Goal: Understand process/instructions: Learn about a topic

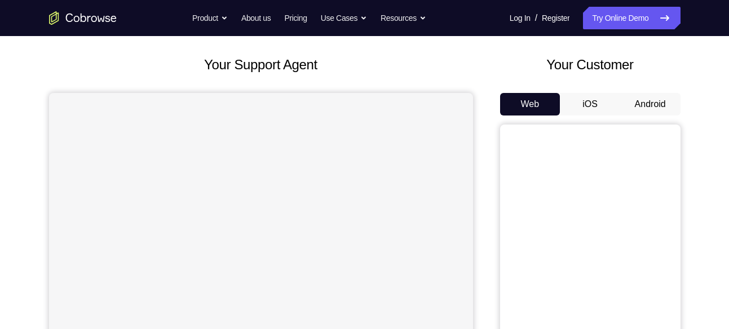
click at [654, 109] on button "Android" at bounding box center [651, 104] width 60 height 23
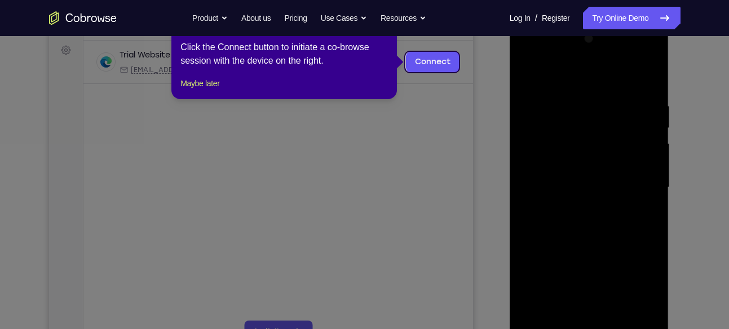
scroll to position [165, 0]
click at [219, 91] on button "Maybe later" at bounding box center [200, 84] width 39 height 14
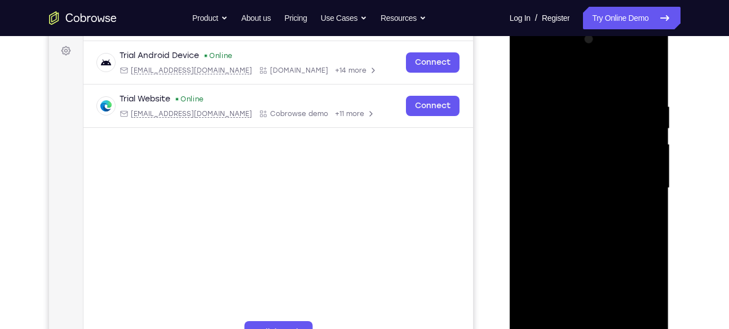
scroll to position [218, 0]
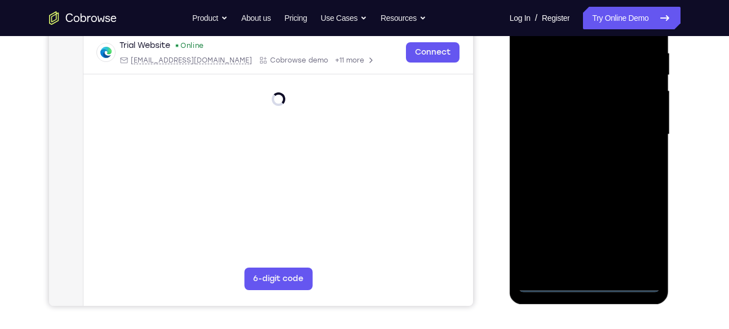
click at [588, 283] on div at bounding box center [589, 135] width 142 height 316
click at [637, 233] on div at bounding box center [589, 135] width 142 height 316
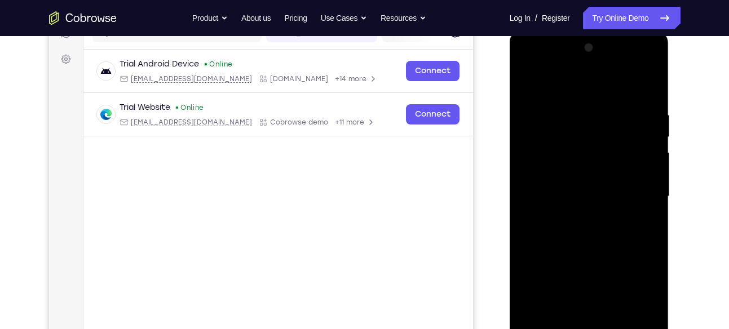
scroll to position [156, 0]
click at [527, 63] on div at bounding box center [589, 197] width 142 height 316
click at [631, 190] on div at bounding box center [589, 197] width 142 height 316
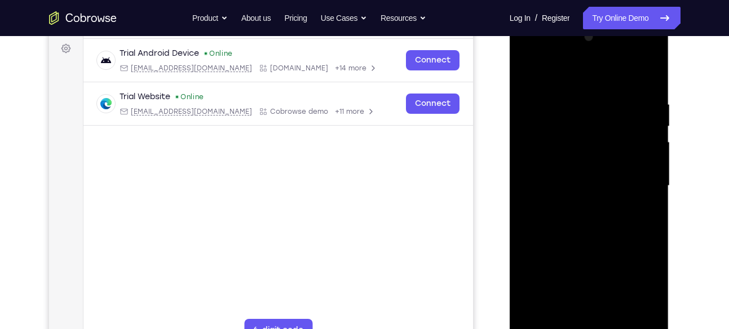
scroll to position [169, 0]
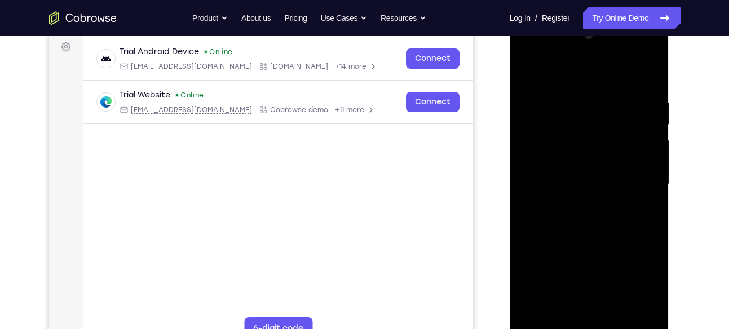
click at [593, 302] on div at bounding box center [589, 185] width 142 height 316
click at [577, 204] on div at bounding box center [589, 185] width 142 height 316
click at [561, 174] on div at bounding box center [589, 185] width 142 height 316
click at [561, 156] on div at bounding box center [589, 185] width 142 height 316
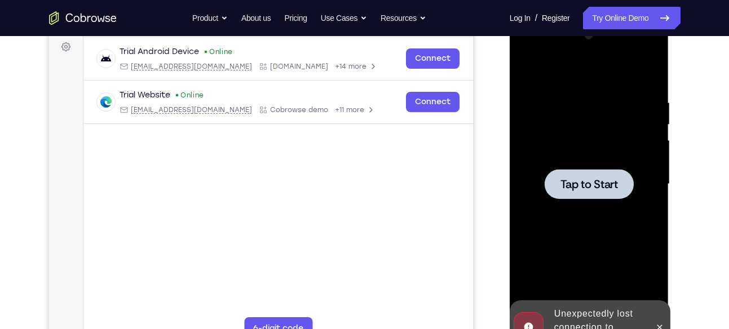
click at [565, 168] on div at bounding box center [589, 185] width 142 height 316
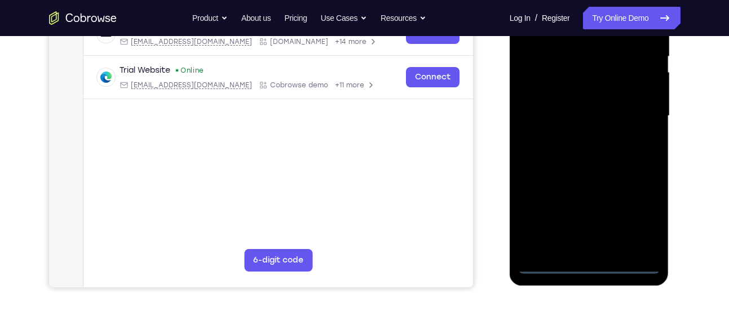
scroll to position [239, 0]
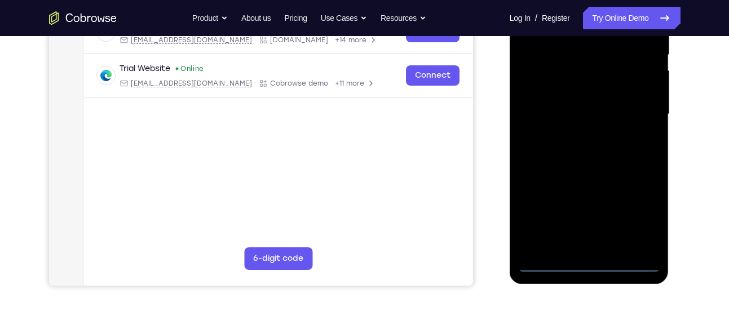
click at [591, 266] on div at bounding box center [589, 115] width 142 height 316
click at [633, 217] on div at bounding box center [589, 115] width 142 height 316
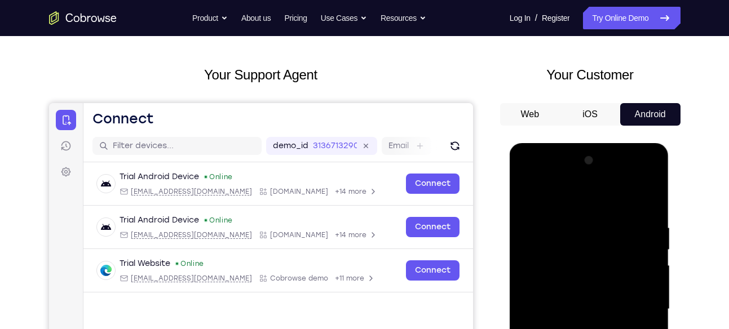
scroll to position [43, 0]
click at [528, 178] on div at bounding box center [589, 310] width 142 height 316
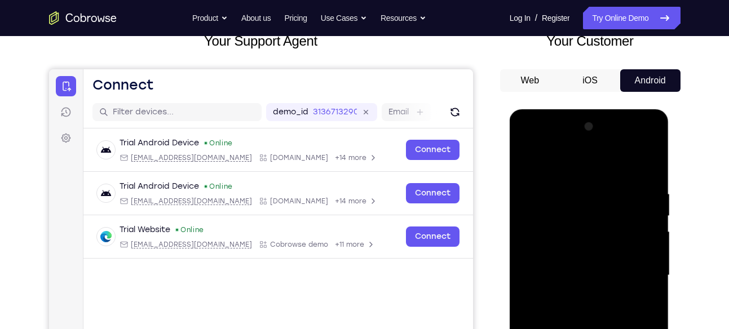
scroll to position [78, 0]
click at [635, 273] on div at bounding box center [589, 275] width 142 height 316
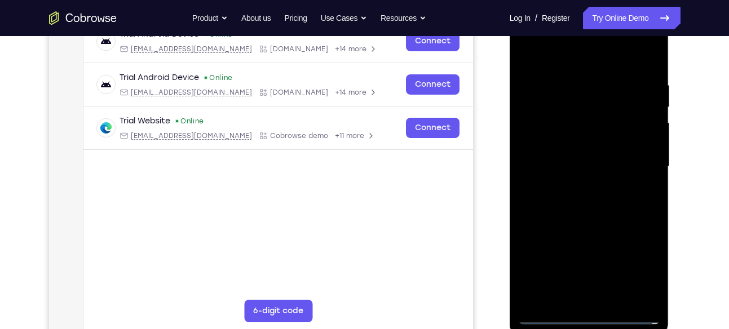
scroll to position [187, 0]
click at [579, 188] on div at bounding box center [589, 166] width 142 height 316
click at [595, 155] on div at bounding box center [589, 166] width 142 height 316
click at [599, 144] on div at bounding box center [589, 166] width 142 height 316
click at [593, 164] on div at bounding box center [589, 166] width 142 height 316
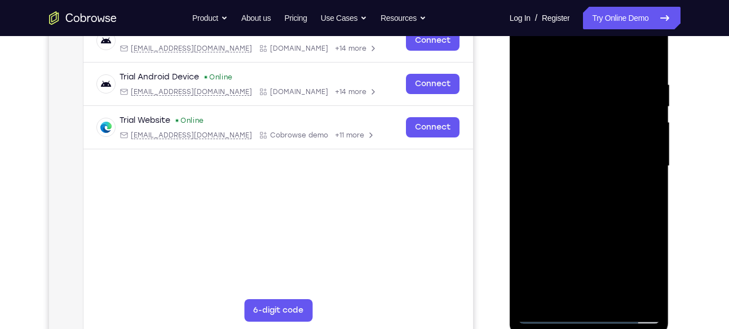
click at [585, 203] on div at bounding box center [589, 166] width 142 height 316
click at [582, 164] on div at bounding box center [589, 166] width 142 height 316
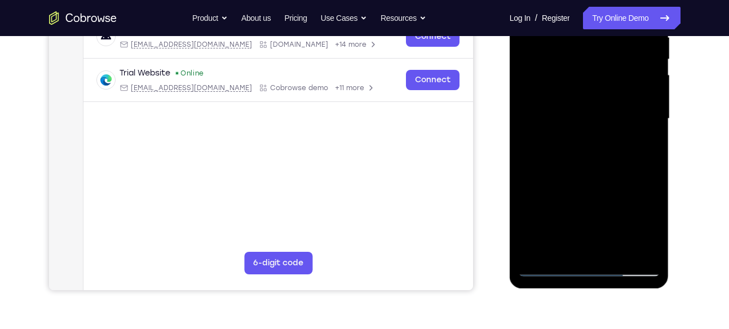
scroll to position [235, 0]
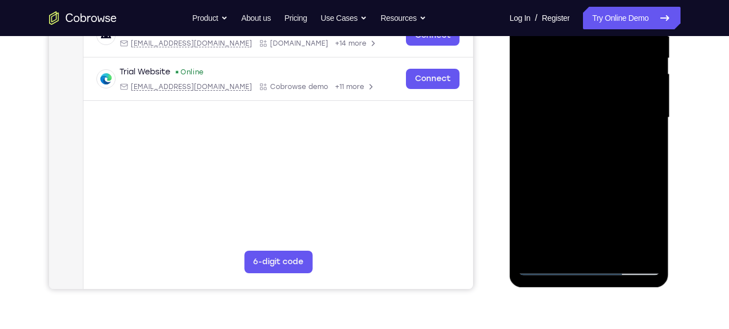
click at [637, 244] on div at bounding box center [589, 118] width 142 height 316
click at [636, 247] on div at bounding box center [589, 118] width 142 height 316
drag, startPoint x: 604, startPoint y: 133, endPoint x: 611, endPoint y: 83, distance: 49.5
click at [611, 83] on div at bounding box center [589, 118] width 142 height 316
click at [602, 155] on div at bounding box center [589, 118] width 142 height 316
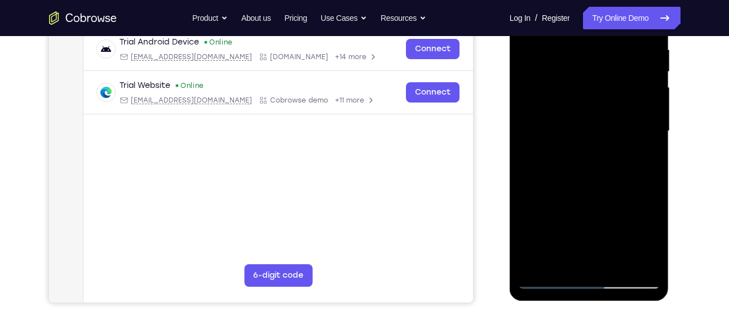
scroll to position [221, 0]
click at [593, 169] on div at bounding box center [589, 132] width 142 height 316
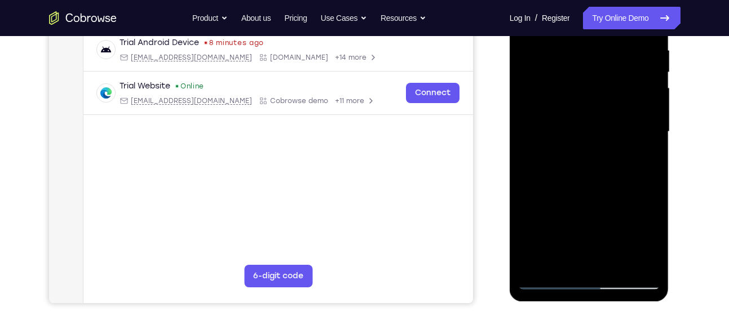
click at [601, 156] on div at bounding box center [589, 132] width 142 height 316
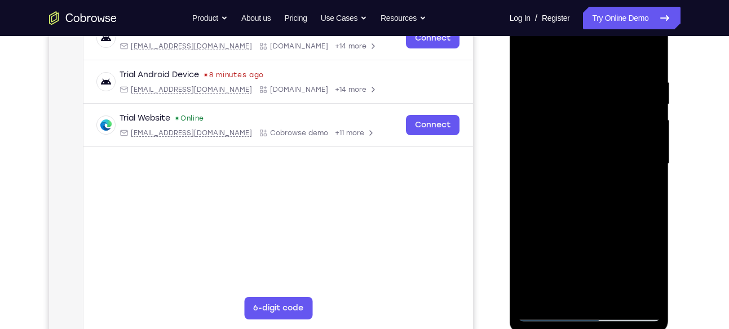
scroll to position [188, 0]
click at [530, 186] on div at bounding box center [589, 165] width 142 height 316
click at [530, 183] on div at bounding box center [589, 165] width 142 height 316
click at [529, 183] on div at bounding box center [589, 165] width 142 height 316
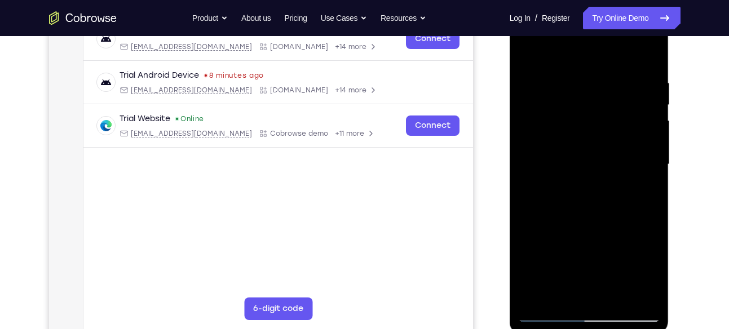
click at [545, 184] on div at bounding box center [589, 165] width 142 height 316
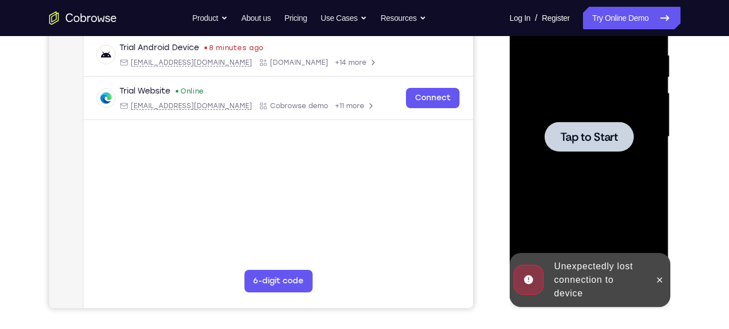
scroll to position [217, 0]
click at [617, 138] on span "Tap to Start" at bounding box center [590, 136] width 58 height 11
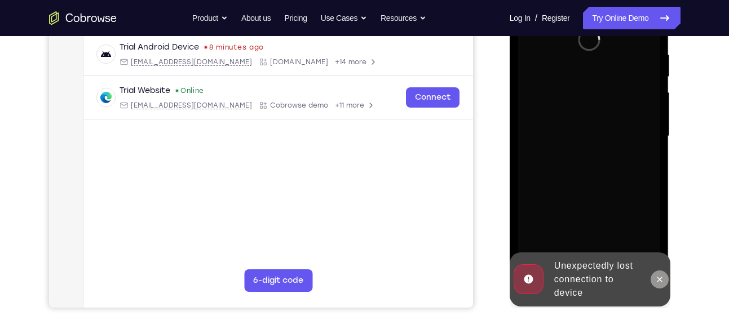
click at [662, 276] on icon at bounding box center [659, 279] width 9 height 9
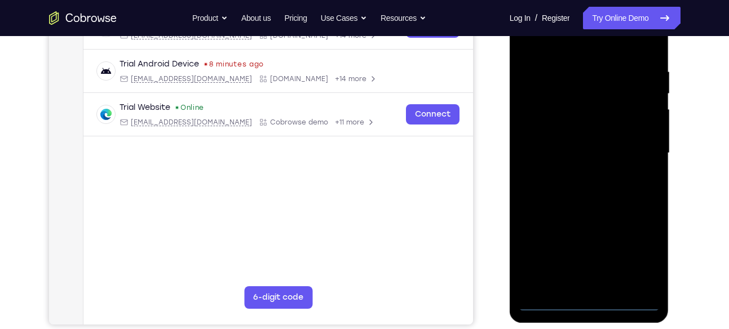
scroll to position [204, 0]
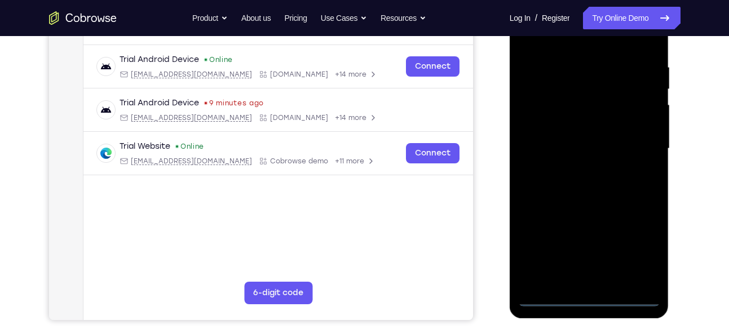
click at [591, 295] on div at bounding box center [589, 149] width 142 height 316
click at [637, 246] on div at bounding box center [589, 149] width 142 height 316
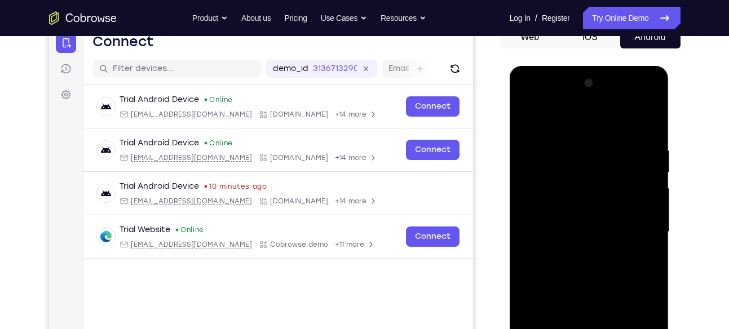
scroll to position [120, 0]
click at [529, 102] on div at bounding box center [589, 233] width 142 height 316
click at [636, 225] on div at bounding box center [589, 233] width 142 height 316
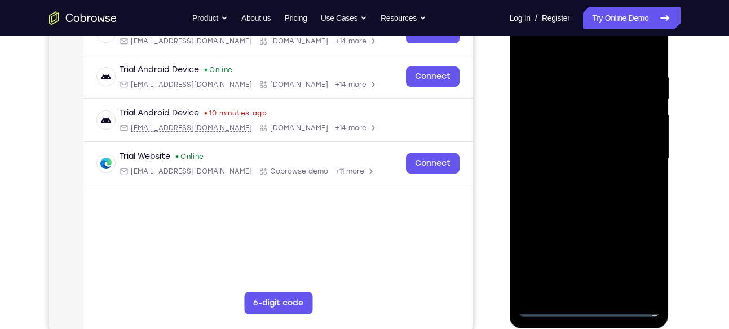
scroll to position [203, 0]
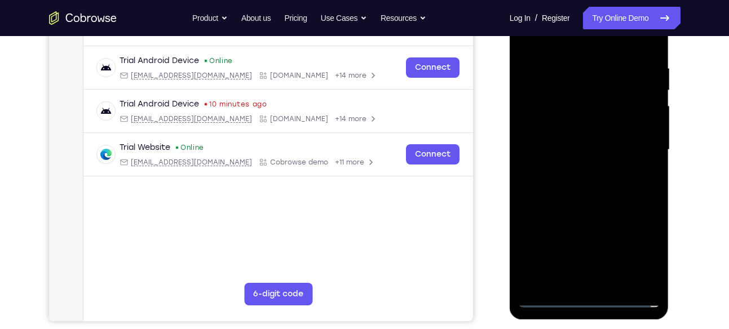
click at [598, 250] on div at bounding box center [589, 150] width 142 height 316
click at [576, 168] on div at bounding box center [589, 150] width 142 height 316
click at [595, 134] on div at bounding box center [589, 150] width 142 height 316
click at [580, 123] on div at bounding box center [589, 150] width 142 height 316
click at [582, 147] on div at bounding box center [589, 150] width 142 height 316
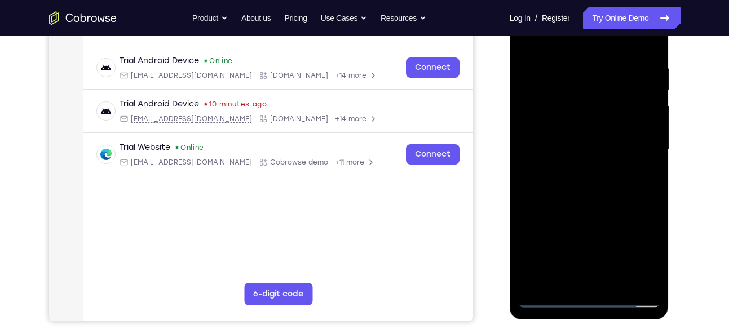
click at [586, 186] on div at bounding box center [589, 150] width 142 height 316
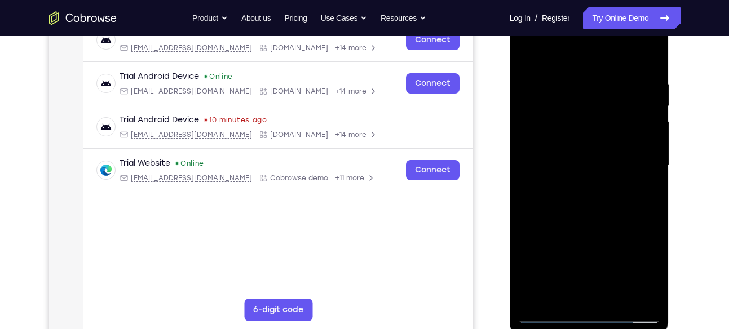
scroll to position [190, 0]
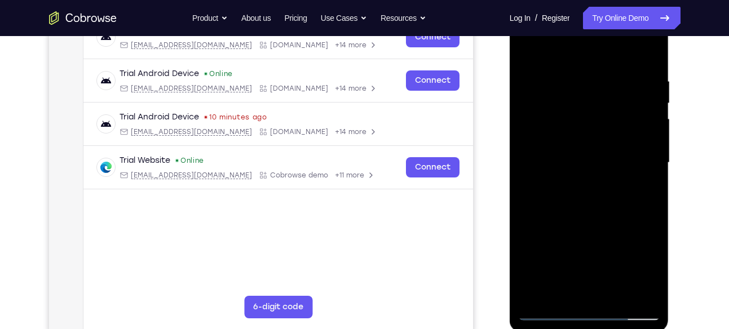
click at [586, 199] on div at bounding box center [589, 163] width 142 height 316
click at [597, 195] on div at bounding box center [589, 163] width 142 height 316
click at [561, 177] on div at bounding box center [589, 163] width 142 height 316
click at [595, 161] on div at bounding box center [589, 163] width 142 height 316
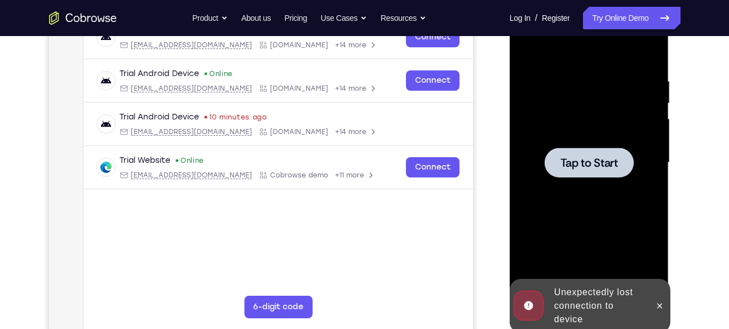
click at [595, 161] on span "Tap to Start" at bounding box center [590, 162] width 58 height 11
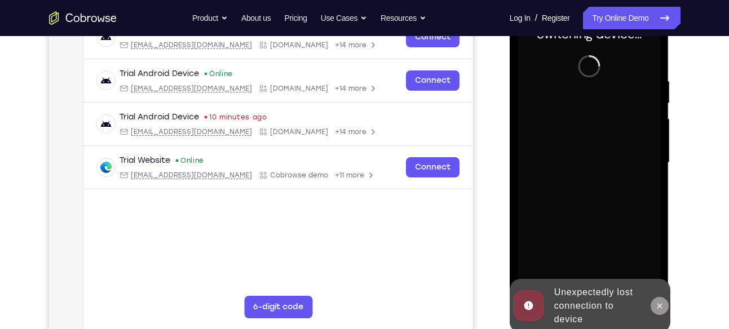
click at [657, 310] on button at bounding box center [660, 306] width 18 height 18
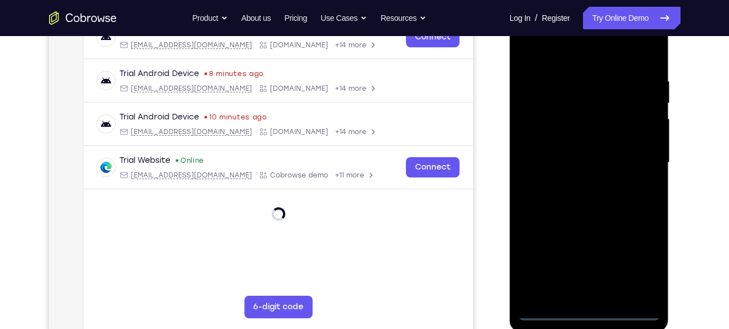
click at [590, 310] on div at bounding box center [589, 163] width 142 height 316
click at [587, 313] on div at bounding box center [589, 163] width 142 height 316
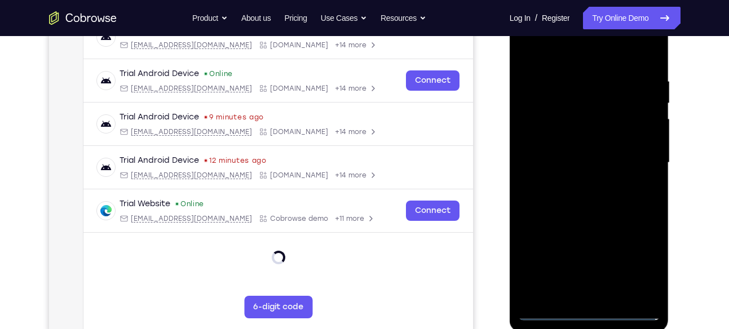
click at [643, 268] on div at bounding box center [589, 163] width 142 height 316
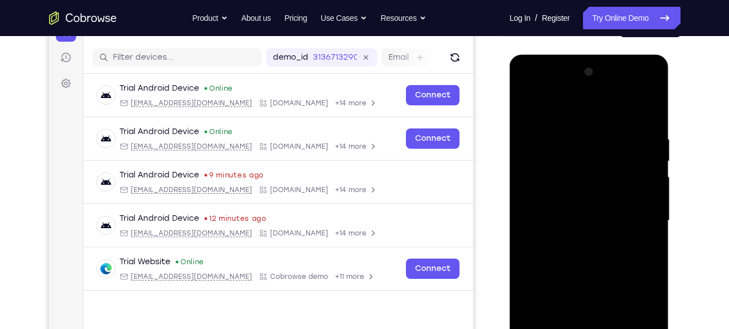
scroll to position [130, 0]
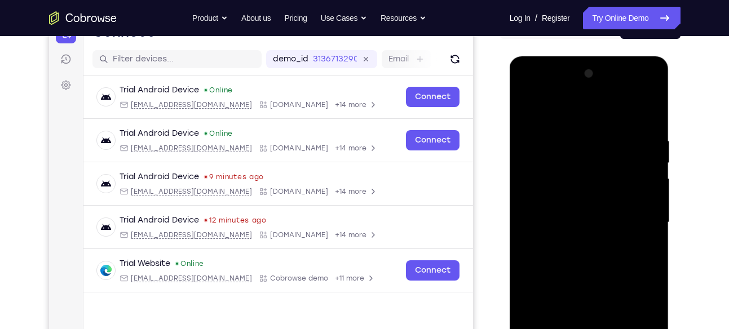
click at [530, 88] on div at bounding box center [589, 223] width 142 height 316
click at [635, 212] on div at bounding box center [589, 223] width 142 height 316
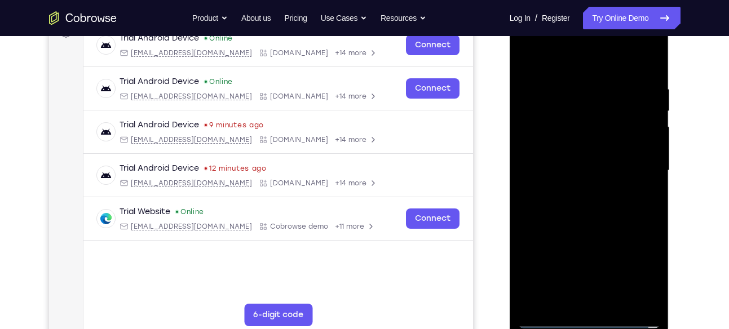
scroll to position [183, 0]
click at [574, 190] on div at bounding box center [589, 170] width 142 height 316
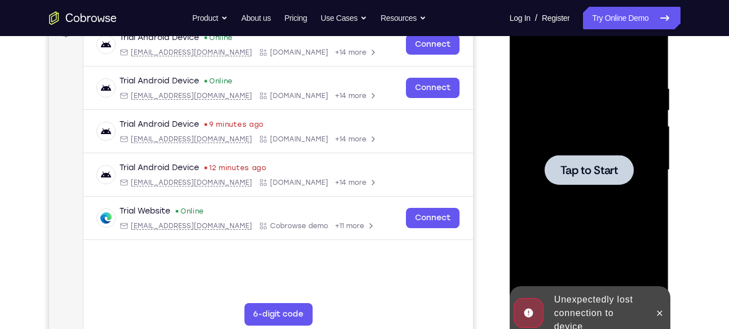
click at [575, 173] on span "Tap to Start" at bounding box center [590, 170] width 58 height 11
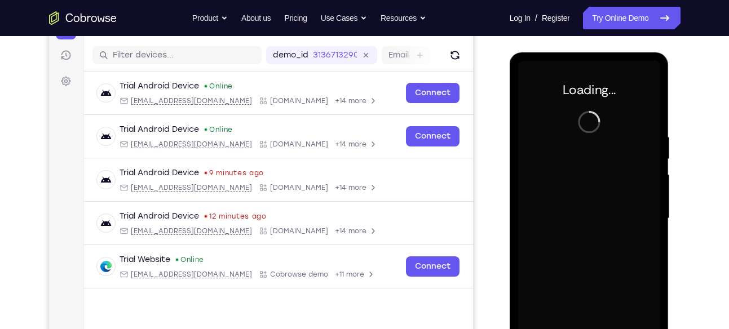
scroll to position [133, 0]
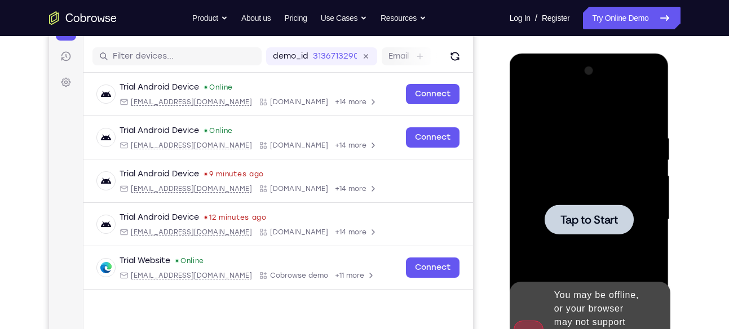
click at [573, 208] on div at bounding box center [589, 220] width 89 height 30
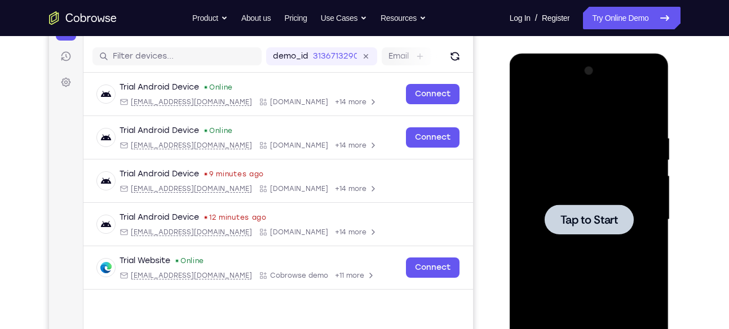
click at [575, 228] on div at bounding box center [589, 220] width 89 height 30
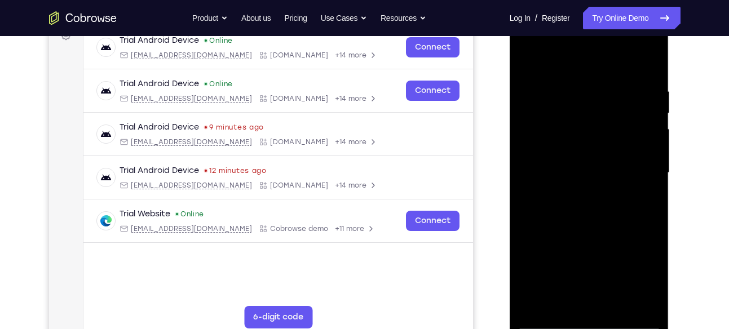
scroll to position [181, 0]
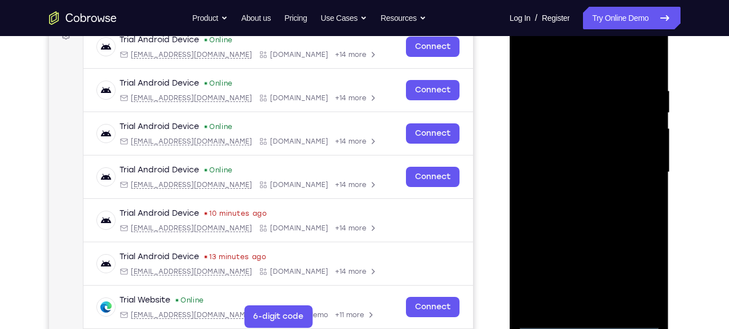
click at [592, 319] on div at bounding box center [589, 173] width 142 height 316
click at [641, 267] on div at bounding box center [589, 173] width 142 height 316
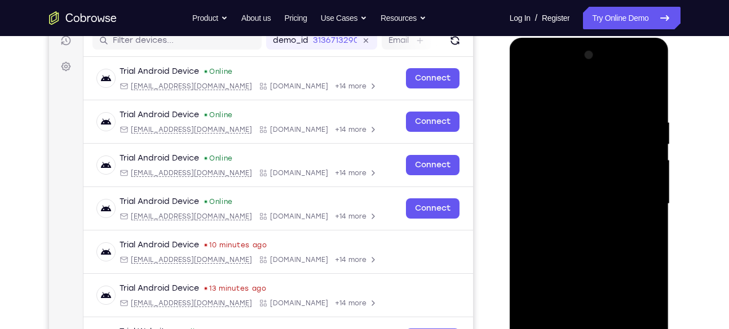
scroll to position [148, 0]
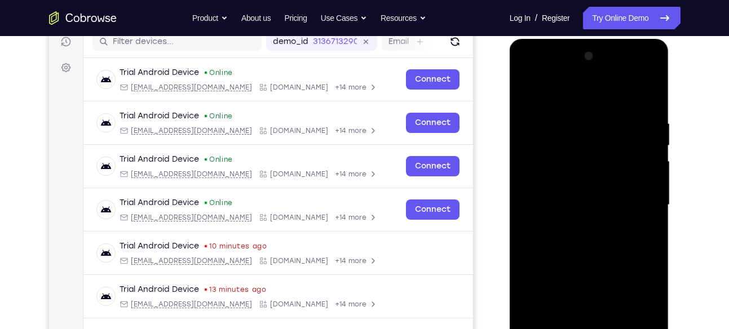
click at [529, 72] on div at bounding box center [589, 205] width 142 height 316
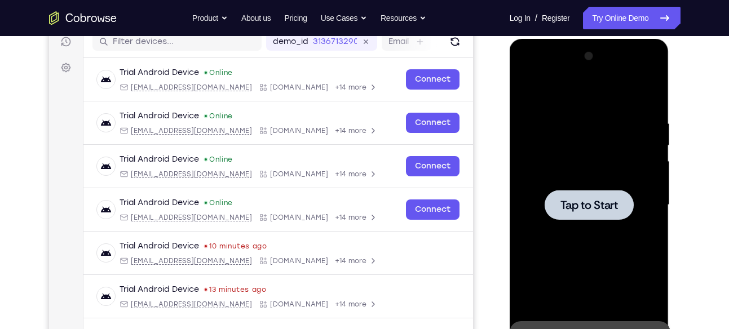
click at [574, 200] on span "Tap to Start" at bounding box center [590, 205] width 58 height 11
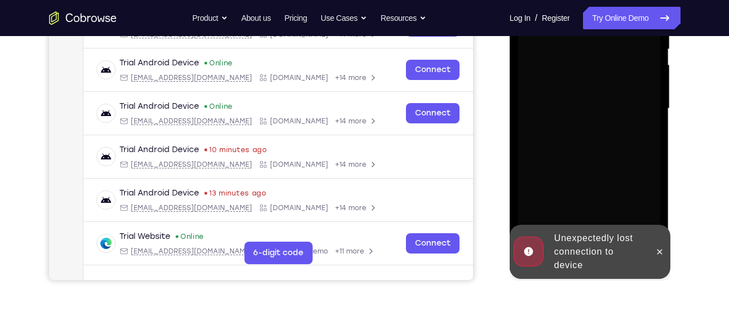
scroll to position [245, 0]
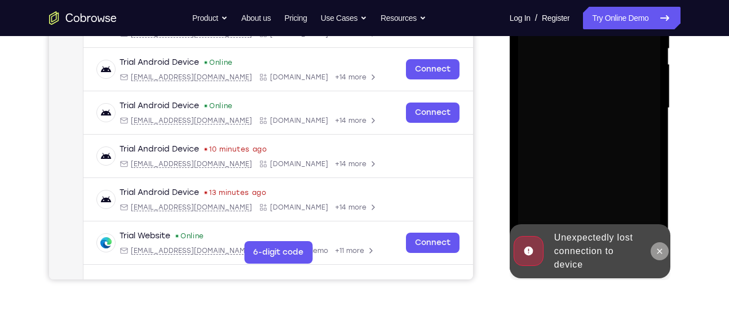
click at [661, 249] on icon at bounding box center [659, 251] width 9 height 9
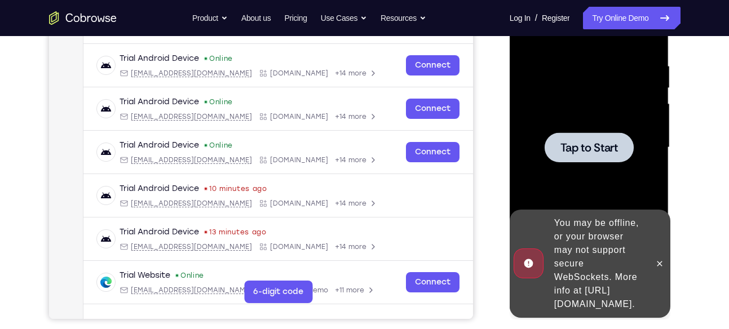
scroll to position [206, 0]
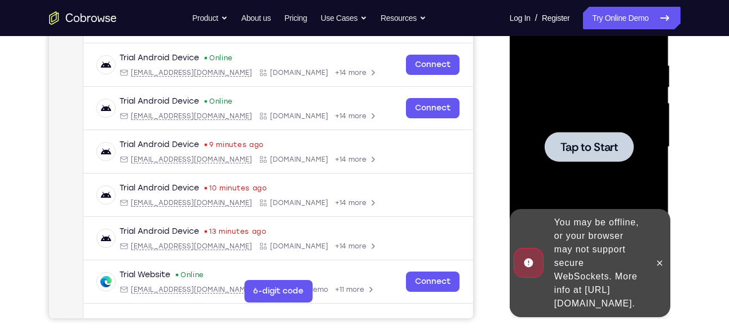
click at [585, 146] on span "Tap to Start" at bounding box center [590, 147] width 58 height 11
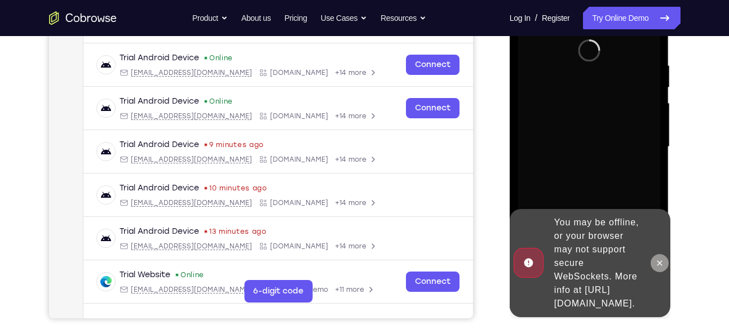
click at [658, 261] on icon at bounding box center [660, 263] width 5 height 5
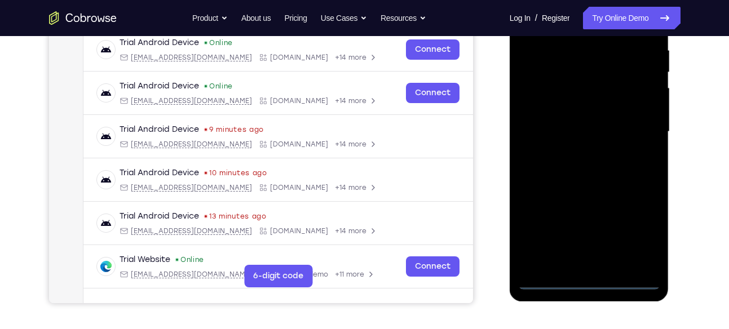
scroll to position [222, 0]
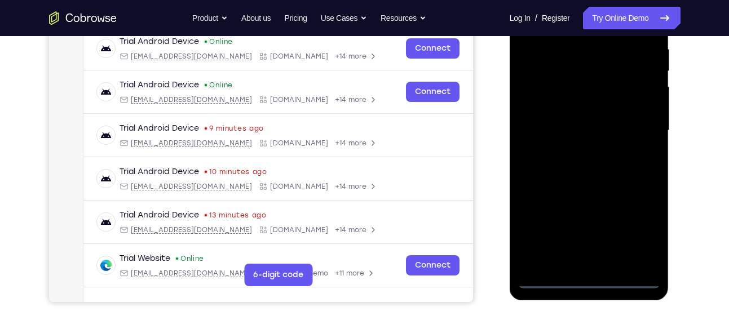
click at [589, 278] on div at bounding box center [589, 131] width 142 height 316
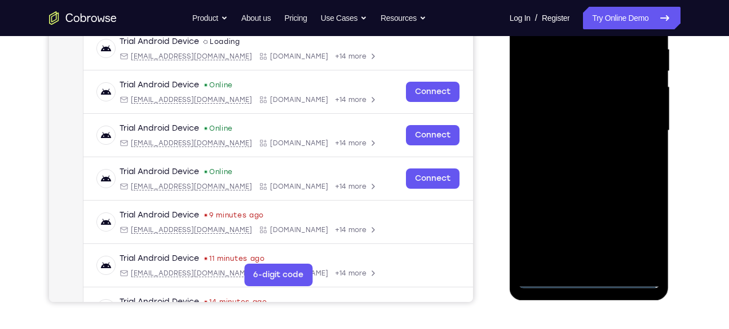
click at [640, 228] on div at bounding box center [589, 131] width 142 height 316
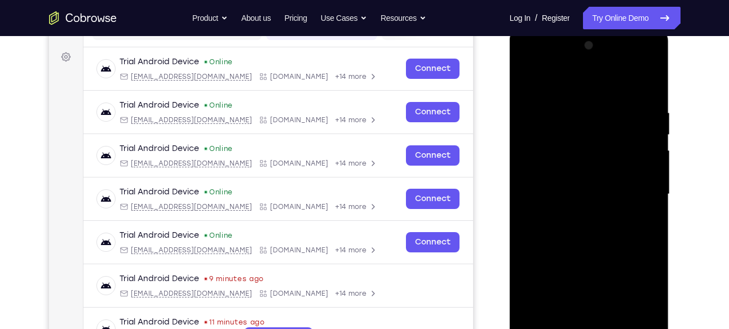
scroll to position [157, 0]
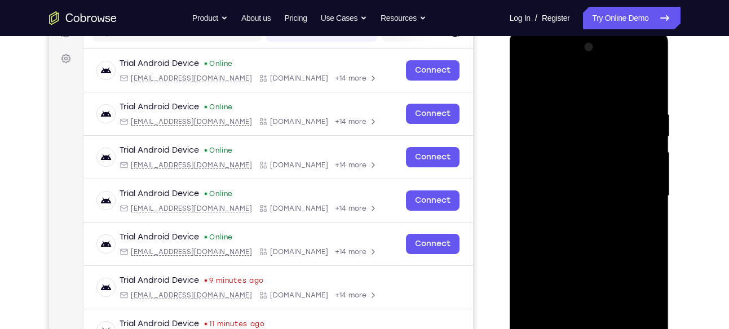
click at [640, 299] on div at bounding box center [589, 196] width 142 height 316
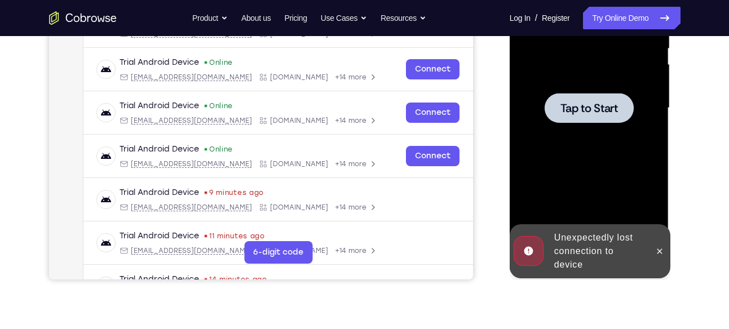
scroll to position [245, 0]
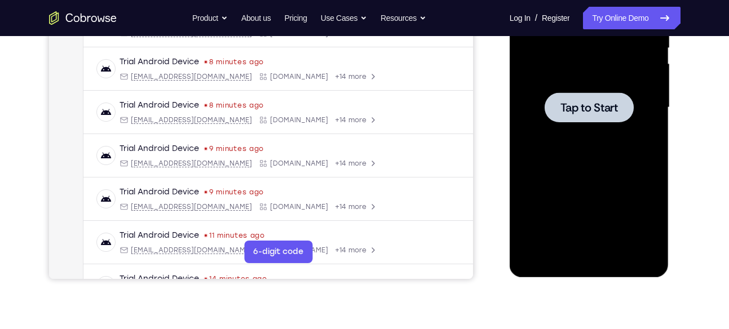
click at [576, 107] on span "Tap to Start" at bounding box center [590, 107] width 58 height 11
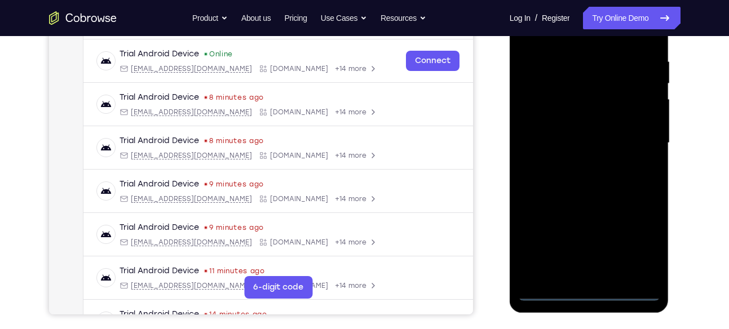
scroll to position [210, 0]
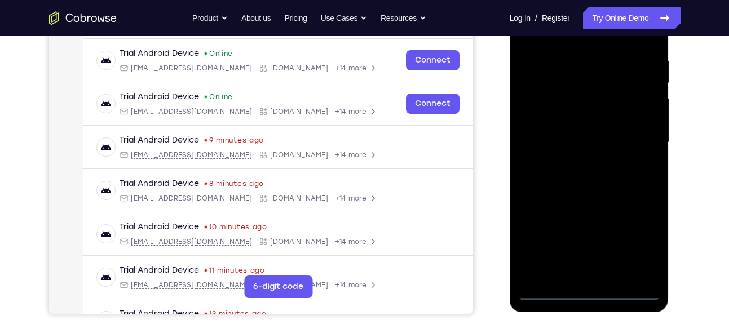
click at [591, 292] on div at bounding box center [589, 143] width 142 height 316
click at [642, 234] on div at bounding box center [589, 143] width 142 height 316
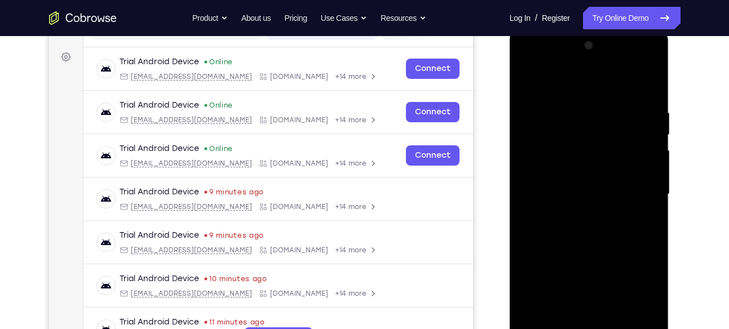
scroll to position [158, 0]
click at [525, 58] on div at bounding box center [589, 195] width 142 height 316
click at [635, 190] on div at bounding box center [589, 195] width 142 height 316
click at [577, 215] on div at bounding box center [589, 195] width 142 height 316
click at [589, 184] on div at bounding box center [589, 195] width 142 height 316
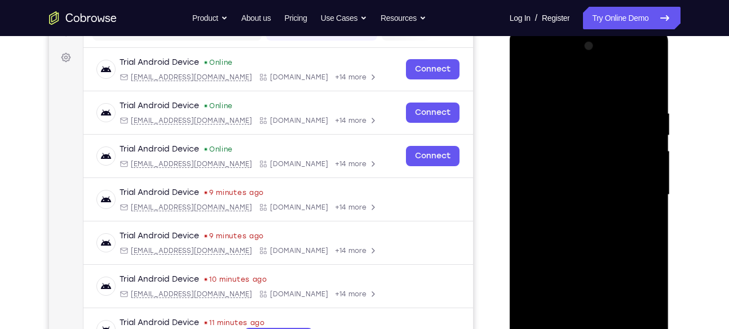
click at [567, 163] on div at bounding box center [589, 195] width 142 height 316
click at [583, 193] on div at bounding box center [589, 195] width 142 height 316
click at [589, 196] on div at bounding box center [589, 195] width 142 height 316
click at [589, 226] on div at bounding box center [589, 195] width 142 height 316
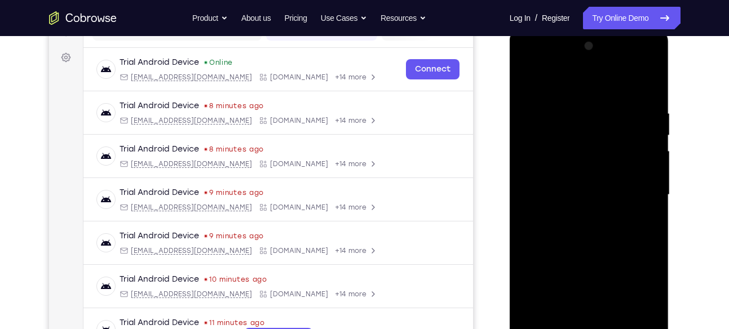
click at [643, 208] on div at bounding box center [589, 195] width 142 height 316
click at [595, 191] on div at bounding box center [589, 195] width 142 height 316
click at [593, 225] on div at bounding box center [589, 195] width 142 height 316
click at [569, 208] on div at bounding box center [589, 195] width 142 height 316
click at [589, 191] on div at bounding box center [589, 195] width 142 height 316
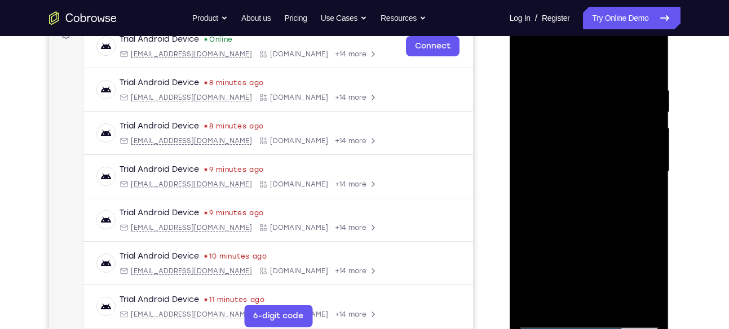
scroll to position [182, 0]
click at [590, 201] on div at bounding box center [589, 172] width 142 height 316
click at [644, 184] on div at bounding box center [589, 172] width 142 height 316
click at [647, 301] on div at bounding box center [589, 172] width 142 height 316
click at [646, 298] on div at bounding box center [589, 172] width 142 height 316
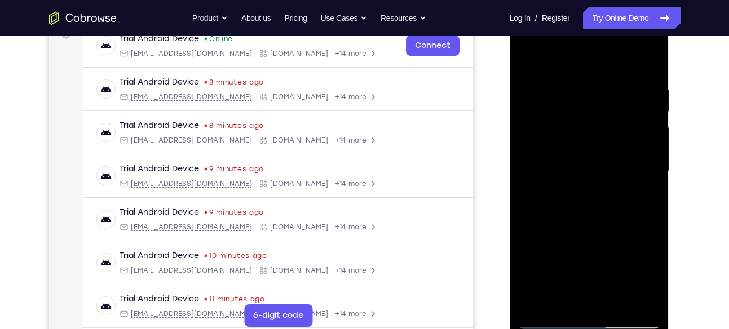
click at [613, 170] on div at bounding box center [589, 172] width 142 height 316
click at [566, 202] on div at bounding box center [589, 172] width 142 height 316
click at [582, 184] on div at bounding box center [589, 172] width 142 height 316
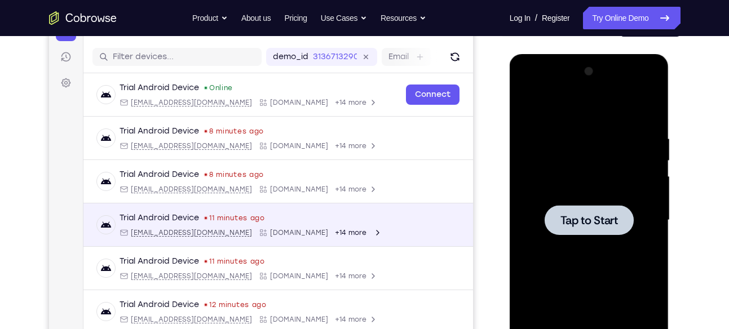
scroll to position [133, 0]
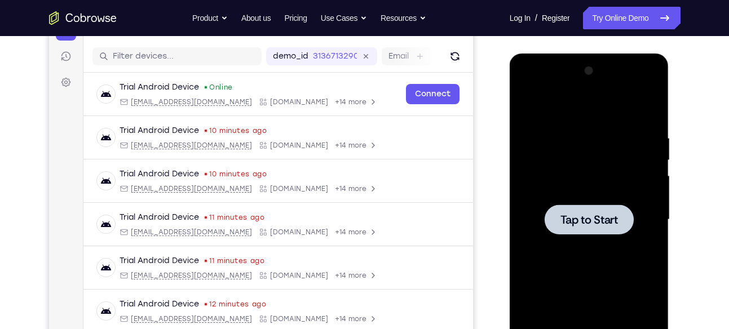
click at [562, 226] on span "Tap to Start" at bounding box center [590, 219] width 58 height 11
click at [596, 205] on div at bounding box center [589, 220] width 89 height 30
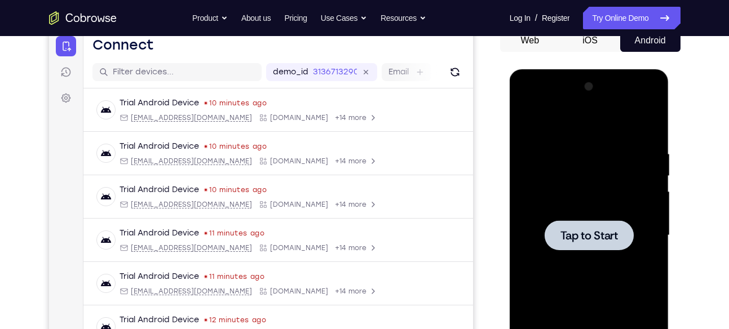
scroll to position [120, 0]
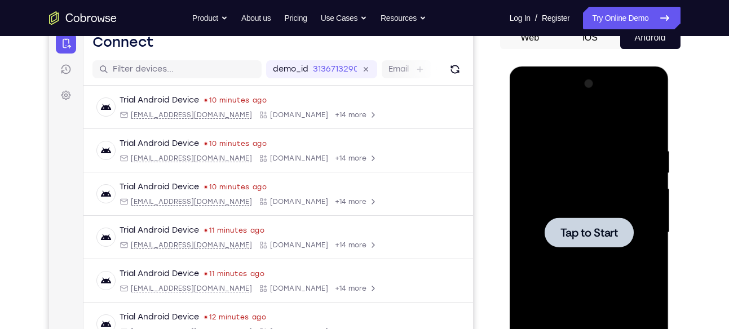
click at [616, 215] on div at bounding box center [589, 233] width 142 height 316
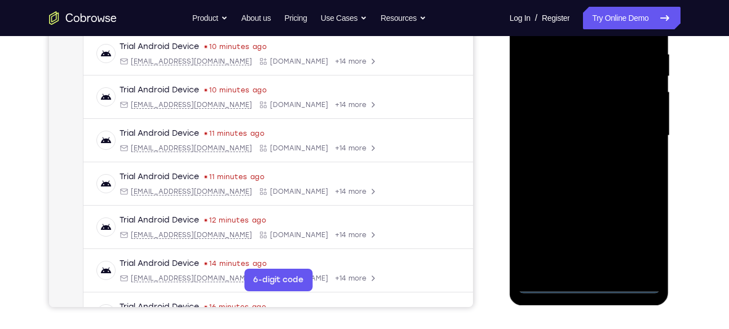
scroll to position [222, 0]
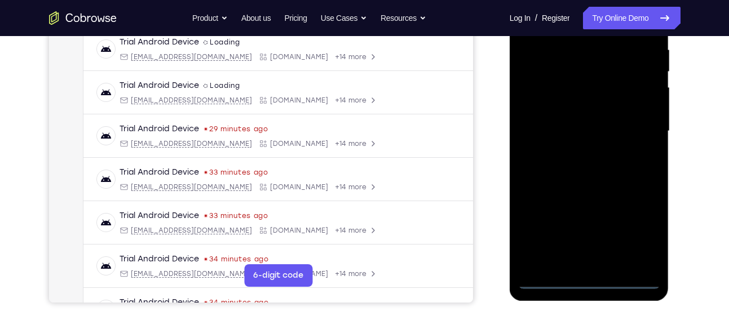
click at [592, 279] on div at bounding box center [589, 131] width 142 height 316
click at [635, 225] on div at bounding box center [589, 131] width 142 height 316
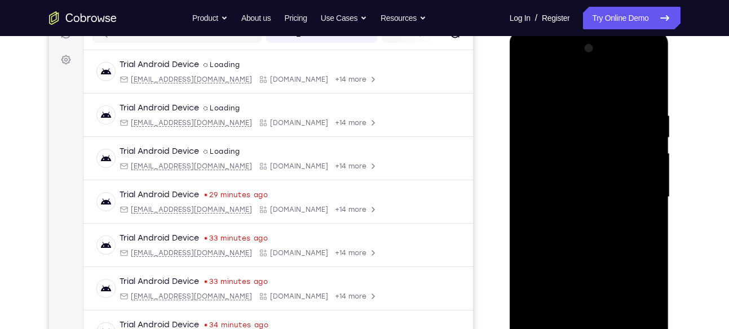
scroll to position [155, 0]
click at [530, 68] on div at bounding box center [589, 198] width 142 height 316
click at [638, 193] on div at bounding box center [589, 198] width 142 height 316
click at [575, 220] on div at bounding box center [589, 198] width 142 height 316
click at [577, 182] on div at bounding box center [589, 198] width 142 height 316
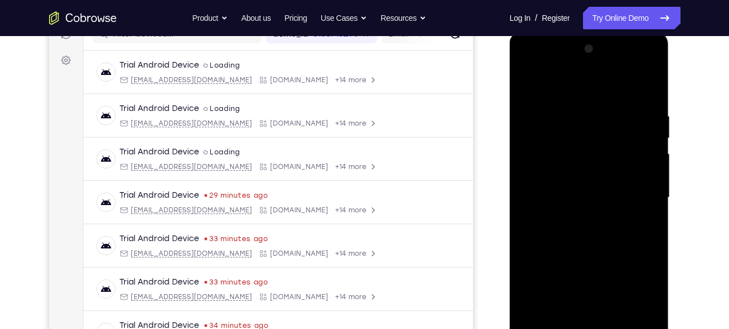
click at [571, 173] on div at bounding box center [589, 198] width 142 height 316
click at [594, 197] on div at bounding box center [589, 198] width 142 height 316
click at [588, 229] on div at bounding box center [589, 198] width 142 height 316
click at [587, 233] on div at bounding box center [589, 198] width 142 height 316
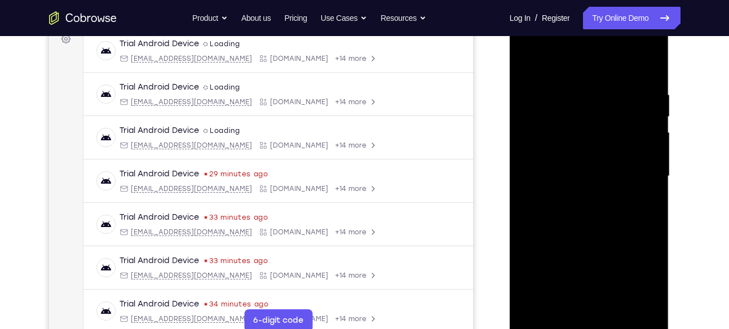
scroll to position [177, 0]
click at [591, 204] on div at bounding box center [589, 176] width 142 height 316
click at [590, 210] on div at bounding box center [589, 176] width 142 height 316
click at [643, 187] on div at bounding box center [589, 176] width 142 height 316
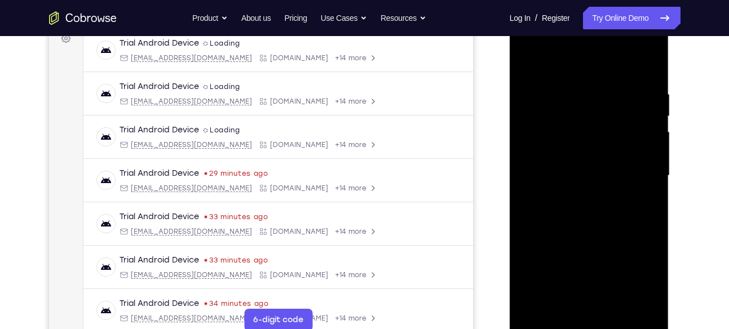
click at [575, 177] on div at bounding box center [589, 176] width 142 height 316
click at [589, 214] on div at bounding box center [589, 176] width 142 height 316
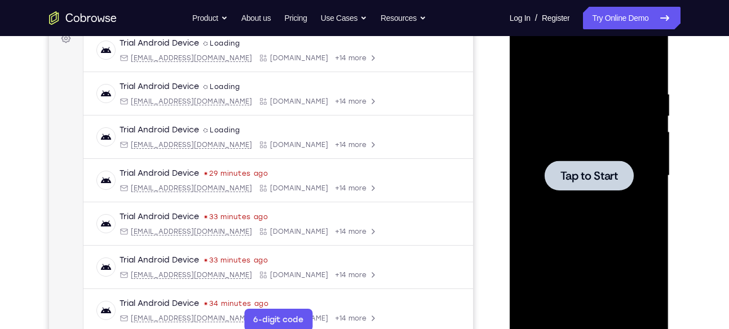
click at [572, 181] on span "Tap to Start" at bounding box center [590, 175] width 58 height 11
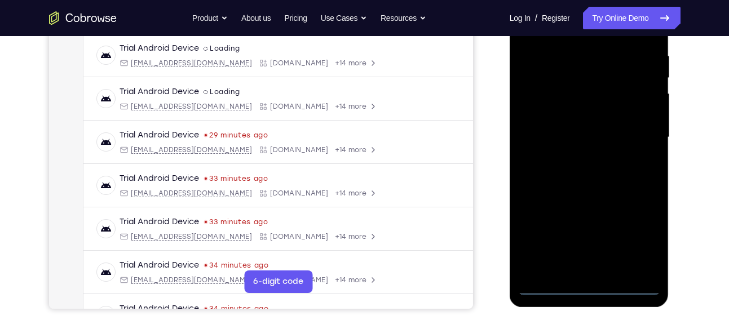
scroll to position [216, 0]
click at [591, 288] on div at bounding box center [589, 137] width 142 height 316
click at [639, 234] on div at bounding box center [589, 137] width 142 height 316
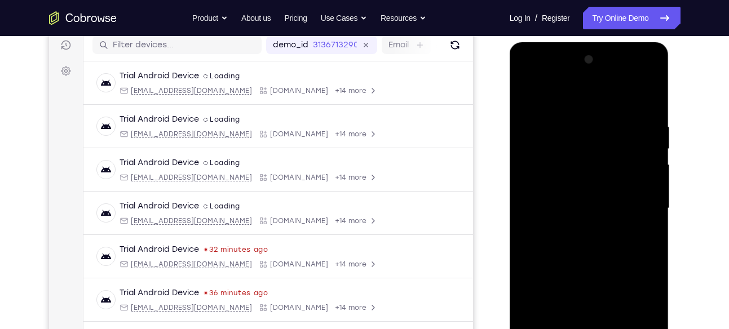
scroll to position [131, 0]
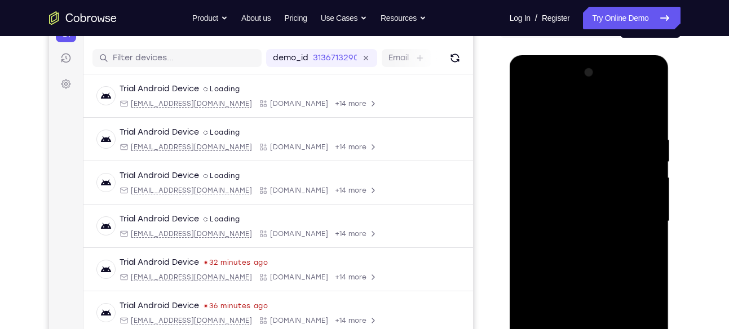
click at [527, 89] on div at bounding box center [589, 222] width 142 height 316
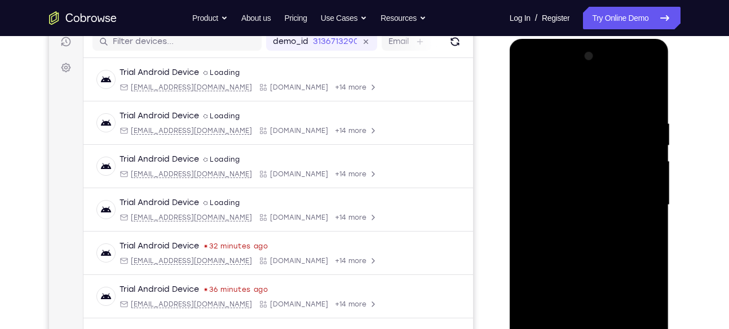
scroll to position [147, 0]
click at [528, 39] on div at bounding box center [590, 39] width 160 height 0
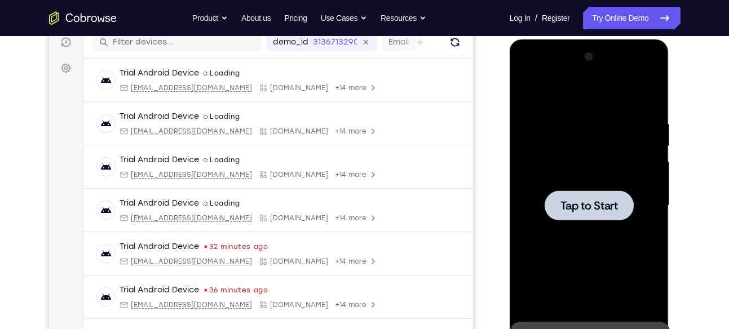
click at [587, 200] on span "Tap to Start" at bounding box center [590, 205] width 58 height 11
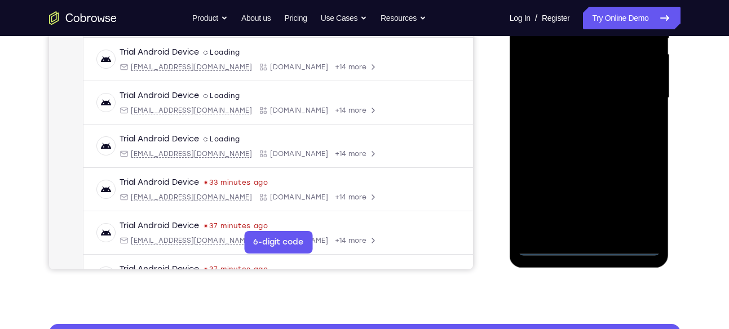
scroll to position [268, 0]
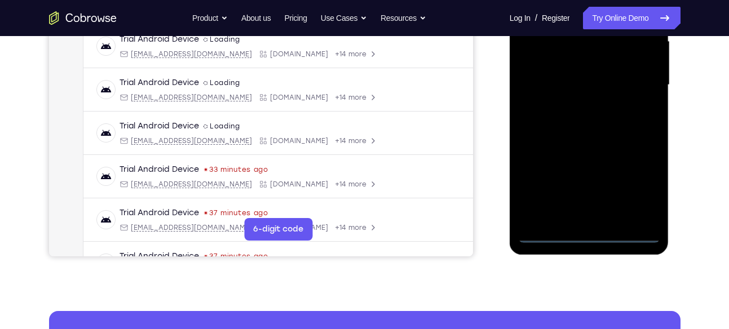
click at [592, 236] on div at bounding box center [589, 85] width 142 height 316
